Goal: Transaction & Acquisition: Subscribe to service/newsletter

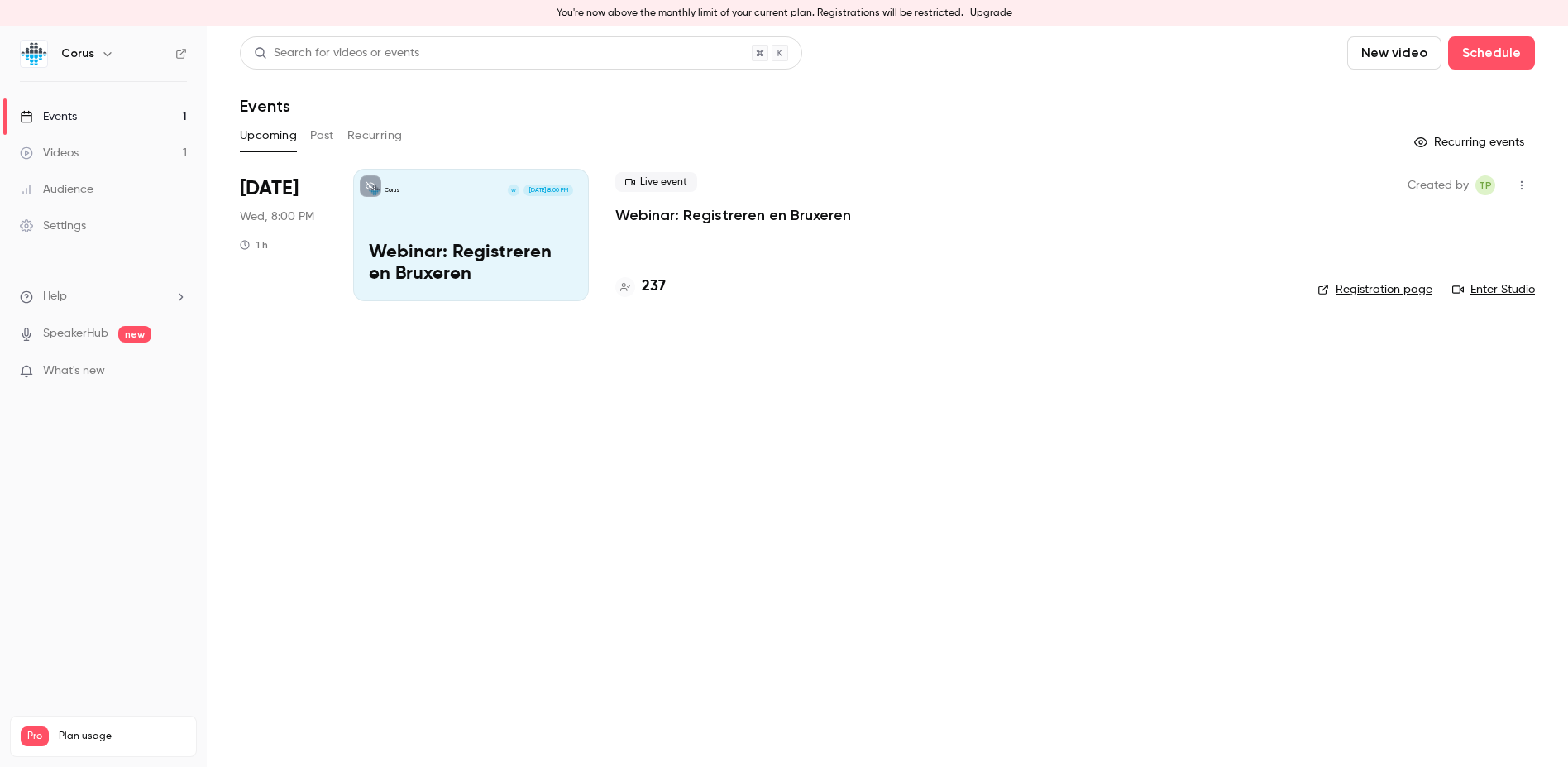
click at [326, 145] on button "Past" at bounding box center [322, 135] width 24 height 27
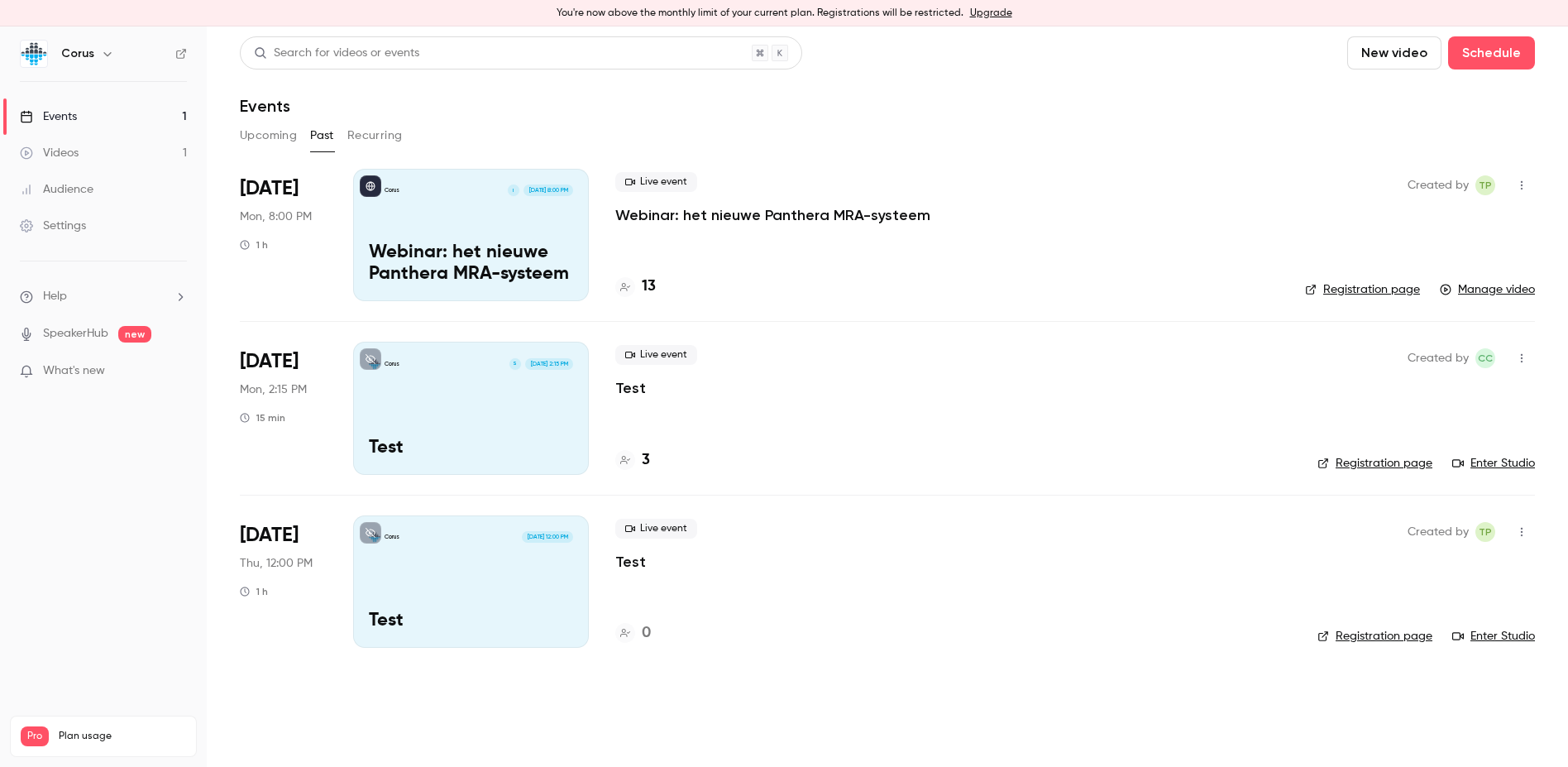
click at [653, 284] on h4 "13" at bounding box center [648, 286] width 14 height 23
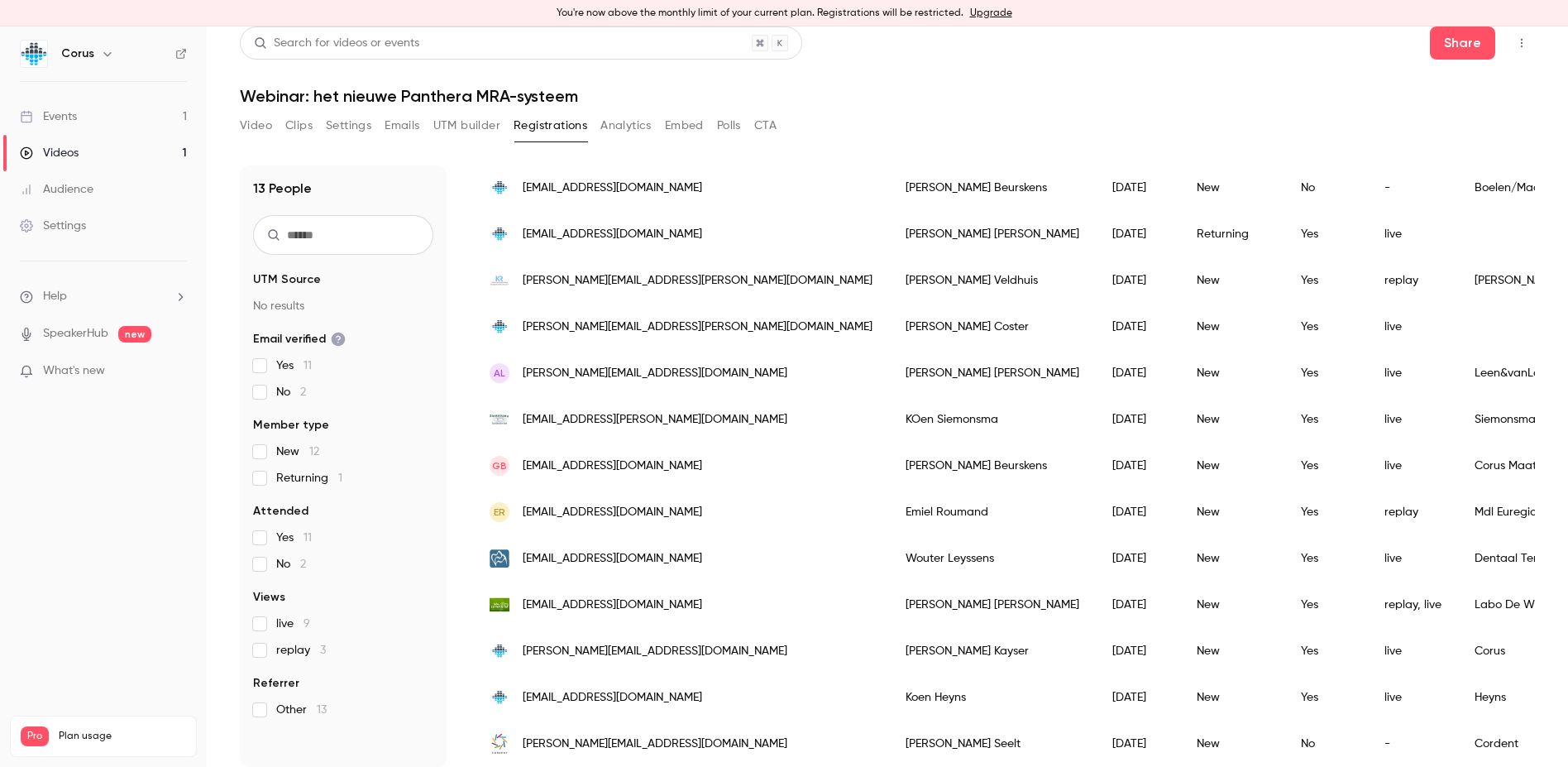
scroll to position [171, 0]
click at [983, 13] on link "Upgrade" at bounding box center [991, 13] width 42 height 13
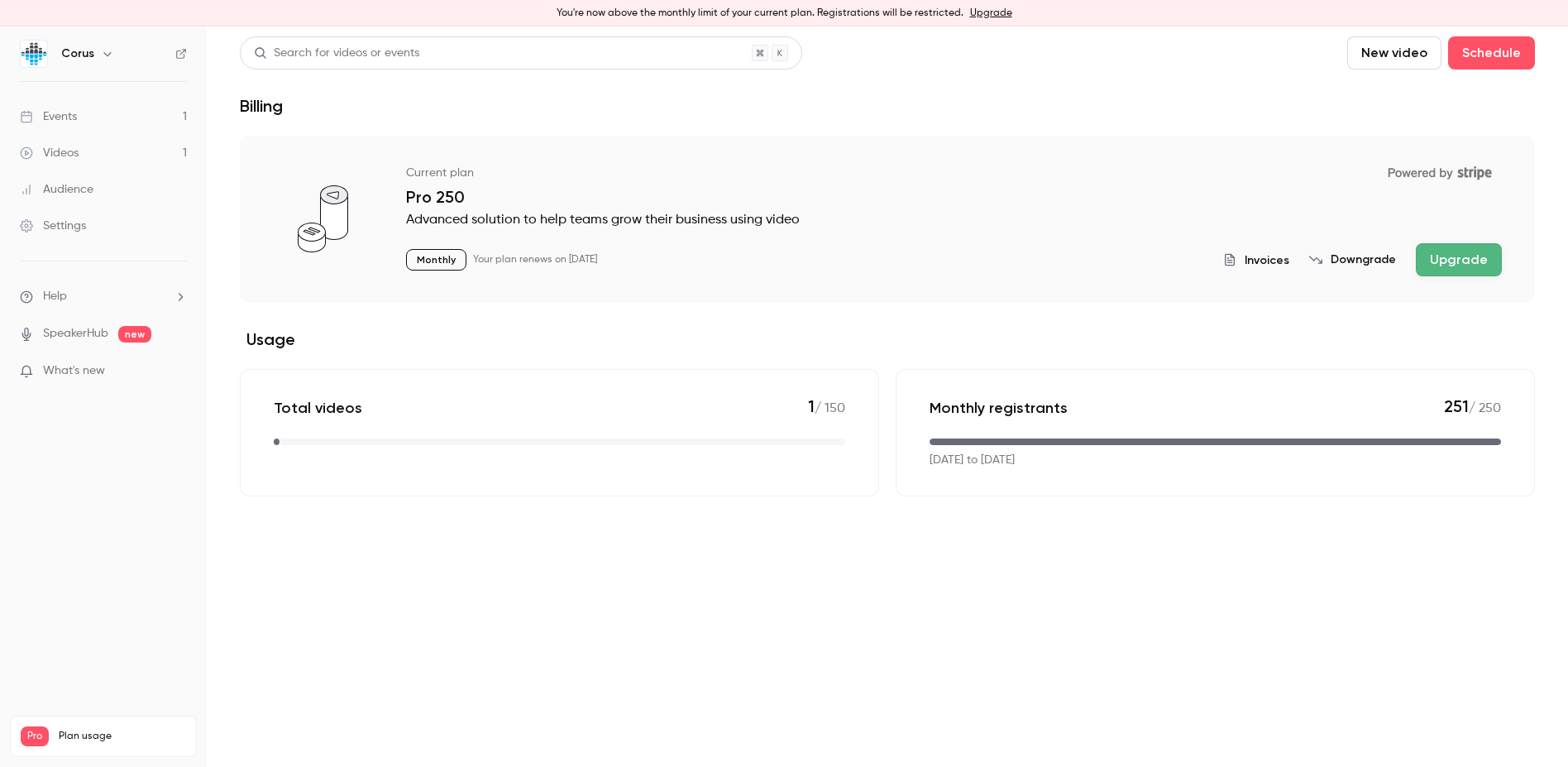
click at [1247, 268] on button "Upgrade" at bounding box center [1457, 260] width 86 height 34
